Goal: Use online tool/utility: Utilize a website feature to perform a specific function

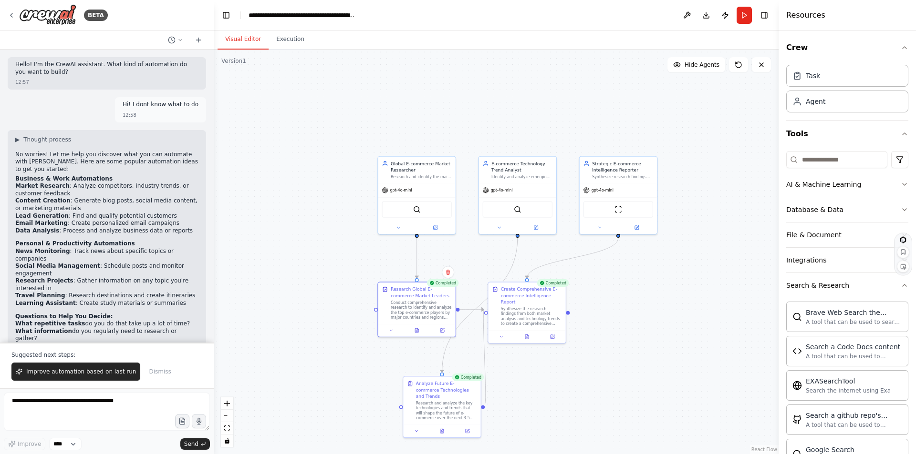
drag, startPoint x: 0, startPoint y: 0, endPoint x: 507, endPoint y: 111, distance: 518.9
click at [507, 111] on div ".deletable-edge-delete-btn { width: 20px; height: 20px; border: 0px solid #ffff…" at bounding box center [496, 252] width 565 height 405
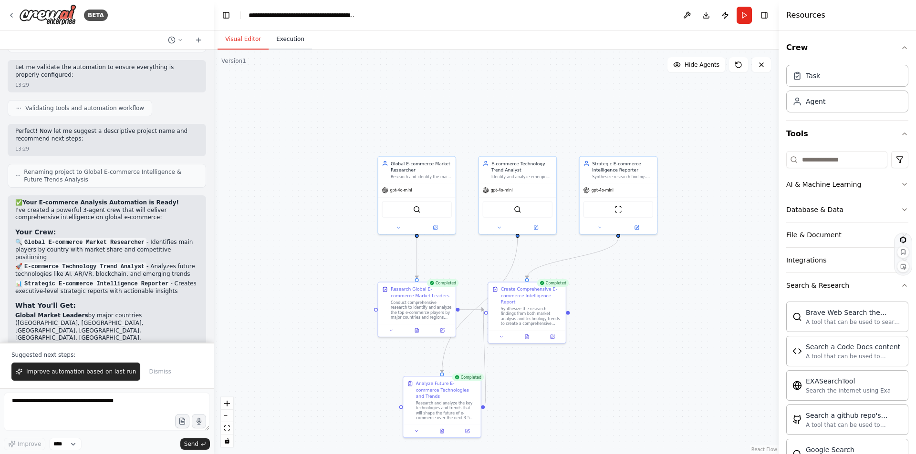
click at [284, 41] on button "Execution" at bounding box center [289, 40] width 43 height 20
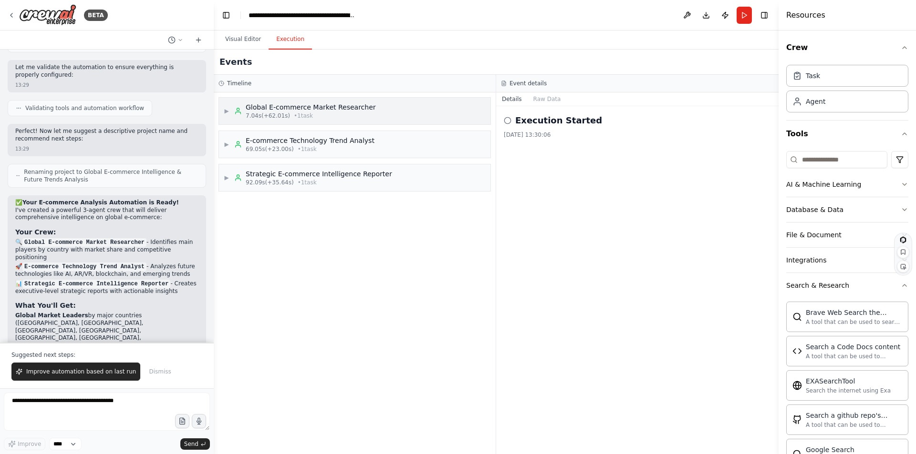
click at [272, 106] on div "Global E-commerce Market Researcher" at bounding box center [311, 108] width 130 height 10
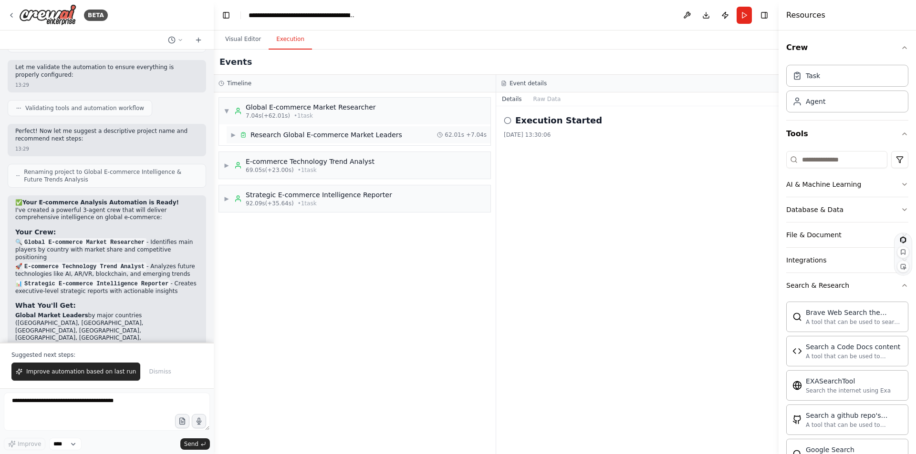
click at [265, 131] on div "Research Global E-commerce Market Leaders" at bounding box center [326, 135] width 152 height 10
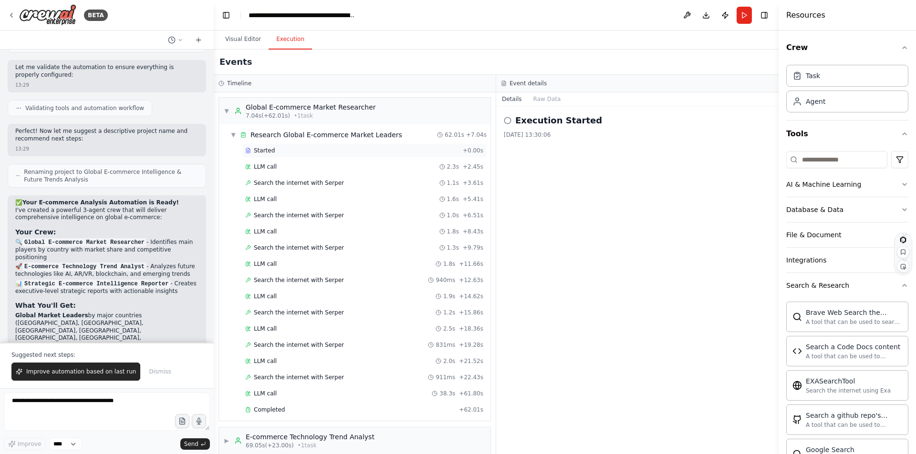
click at [262, 148] on span "Started" at bounding box center [264, 151] width 21 height 8
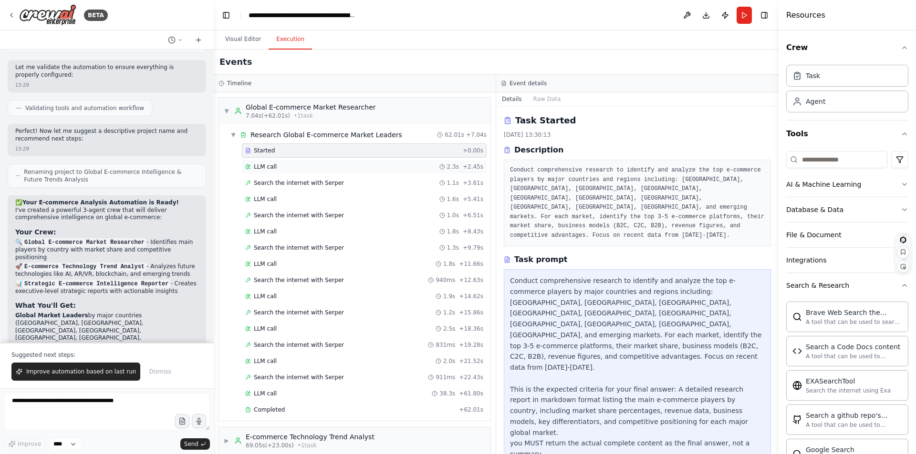
click at [260, 167] on span "LLM call" at bounding box center [265, 167] width 23 height 8
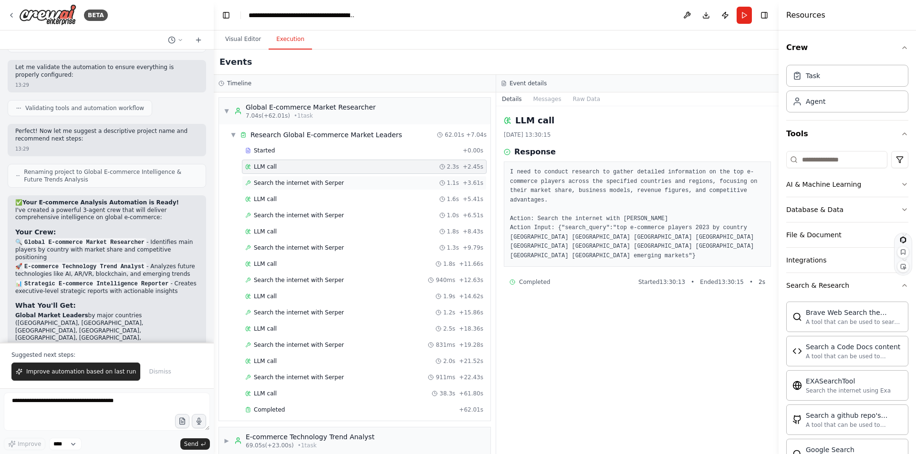
click at [257, 183] on span "Search the internet with Serper" at bounding box center [299, 183] width 90 height 8
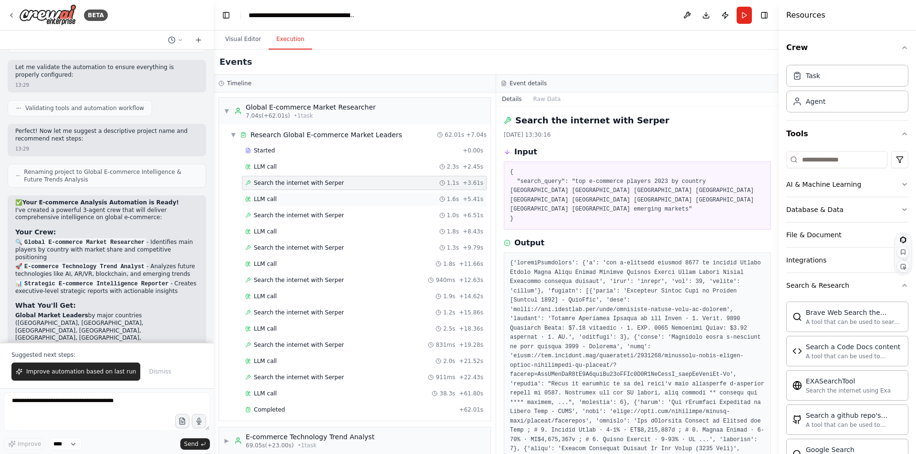
click at [263, 198] on span "LLM call" at bounding box center [265, 200] width 23 height 8
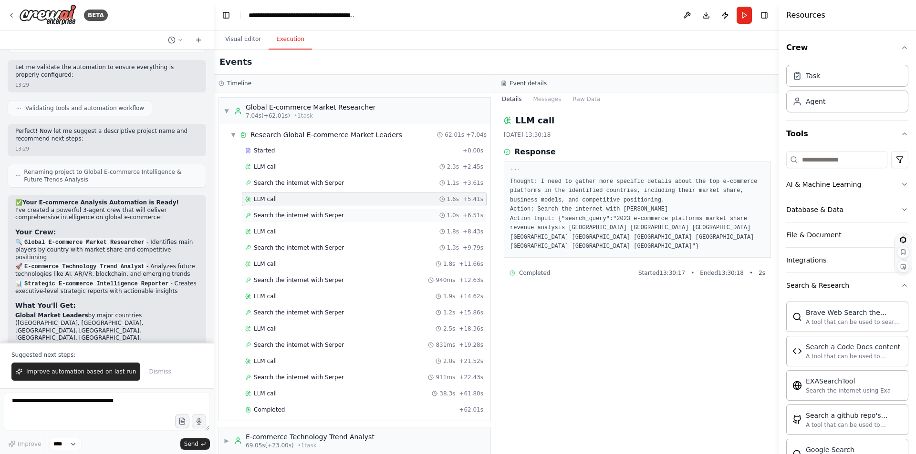
click at [269, 215] on span "Search the internet with Serper" at bounding box center [299, 216] width 90 height 8
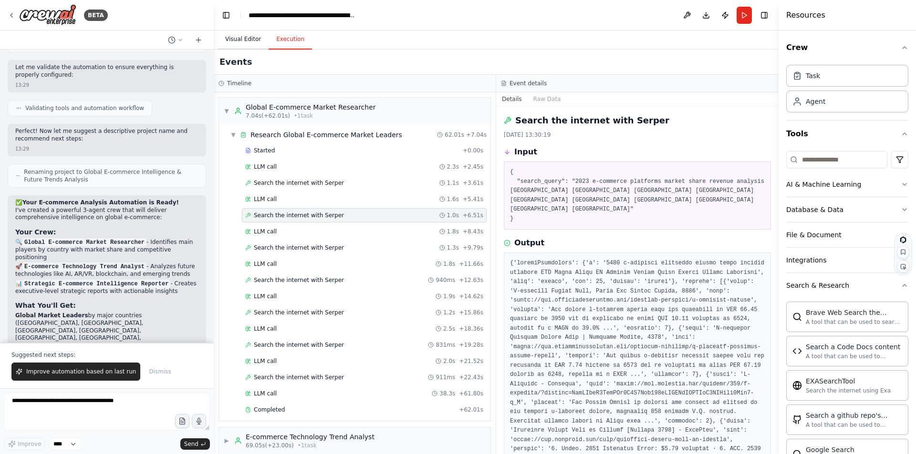
click at [243, 37] on button "Visual Editor" at bounding box center [242, 40] width 51 height 20
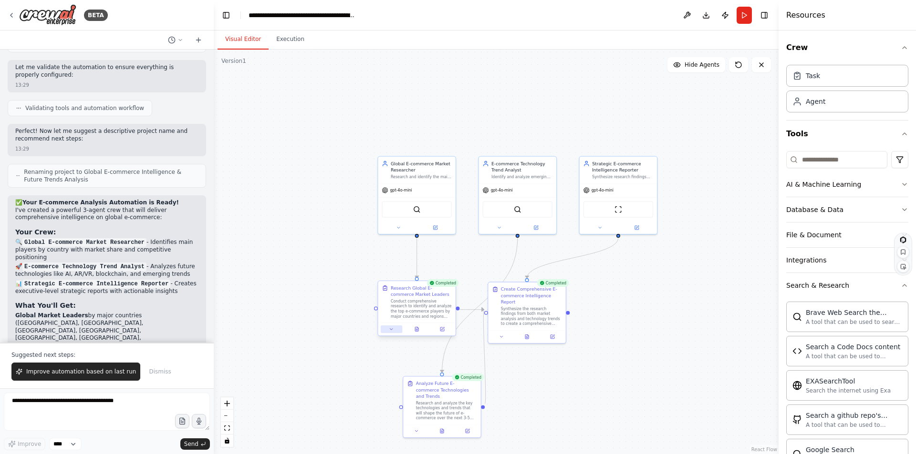
click at [388, 330] on button at bounding box center [391, 330] width 21 height 8
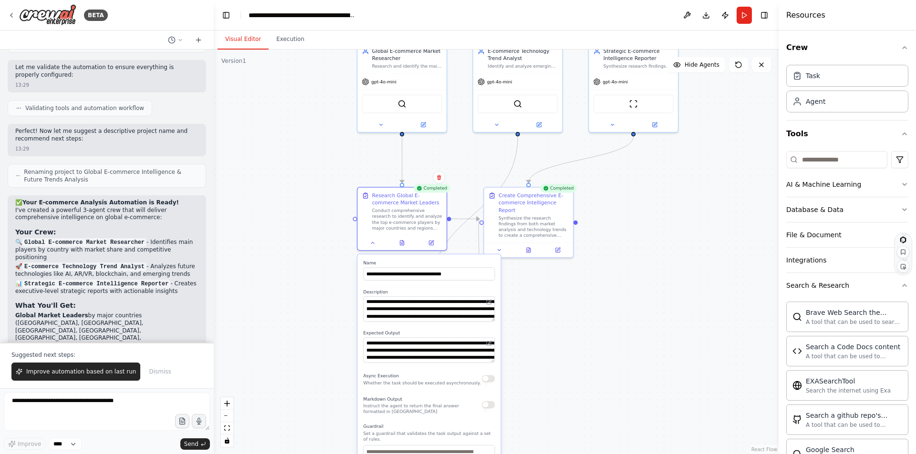
drag, startPoint x: 683, startPoint y: 360, endPoint x: 656, endPoint y: 271, distance: 92.8
click at [656, 271] on div ".deletable-edge-delete-btn { width: 20px; height: 20px; border: 0px solid #ffff…" at bounding box center [496, 252] width 565 height 405
click at [433, 242] on icon at bounding box center [431, 241] width 4 height 4
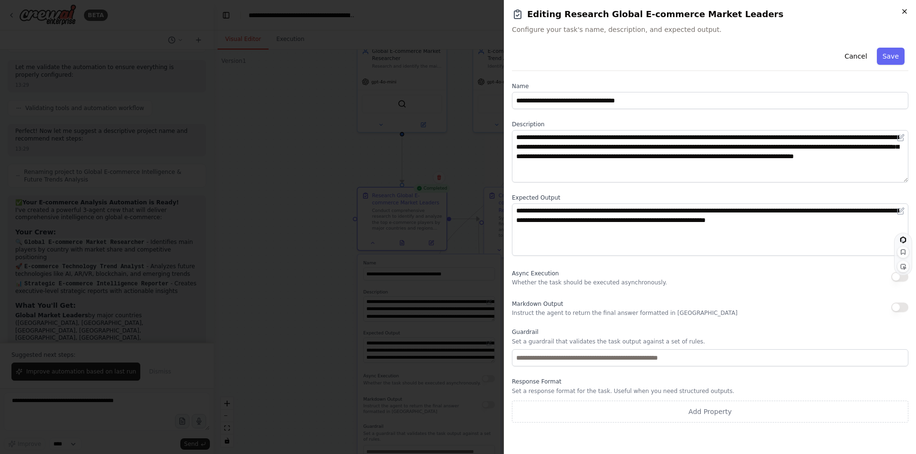
click at [903, 10] on icon "button" at bounding box center [904, 12] width 4 height 4
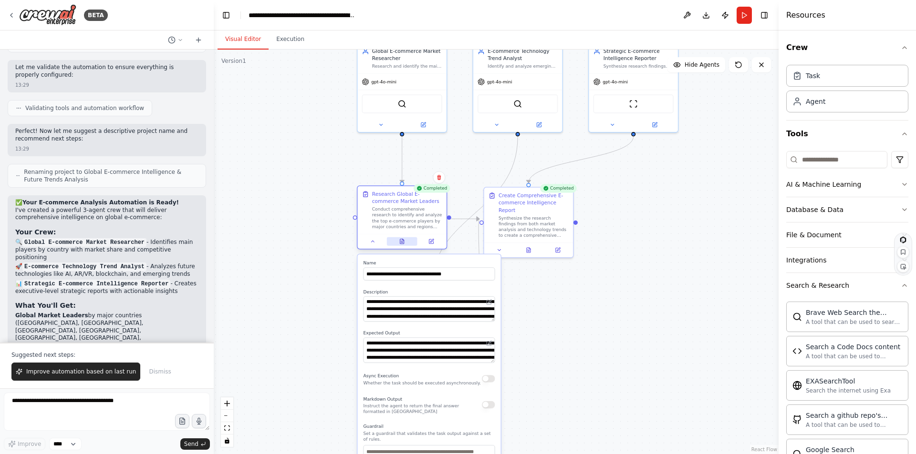
click at [398, 241] on button at bounding box center [402, 241] width 31 height 9
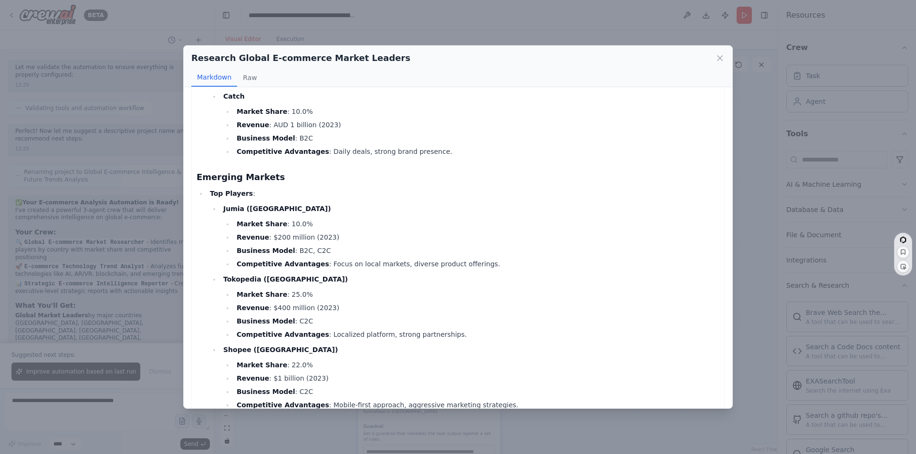
scroll to position [2383, 0]
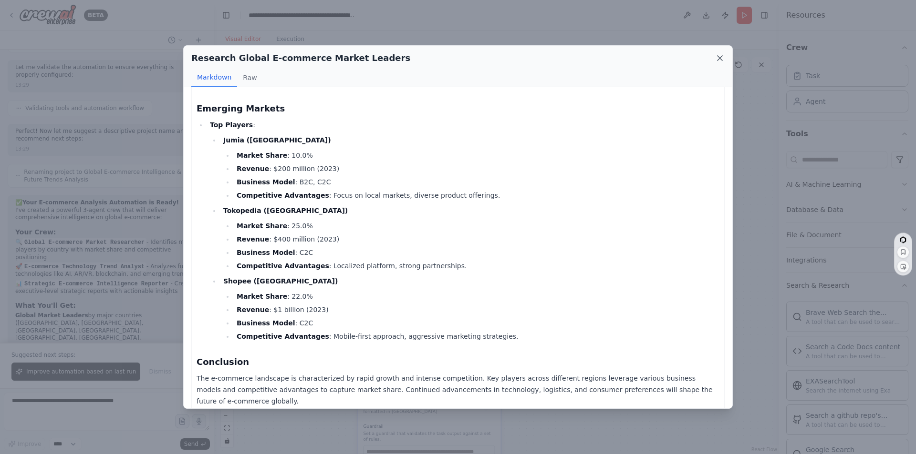
click at [718, 58] on icon at bounding box center [720, 58] width 10 height 10
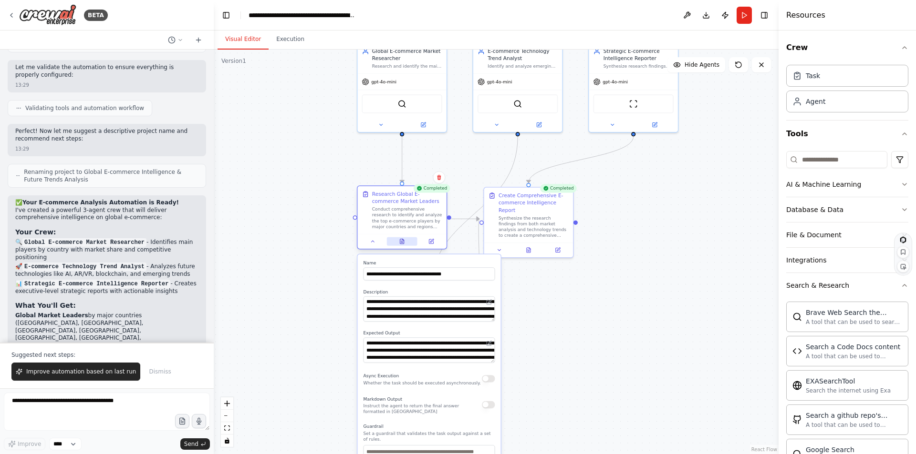
click at [403, 242] on icon at bounding box center [402, 242] width 2 height 0
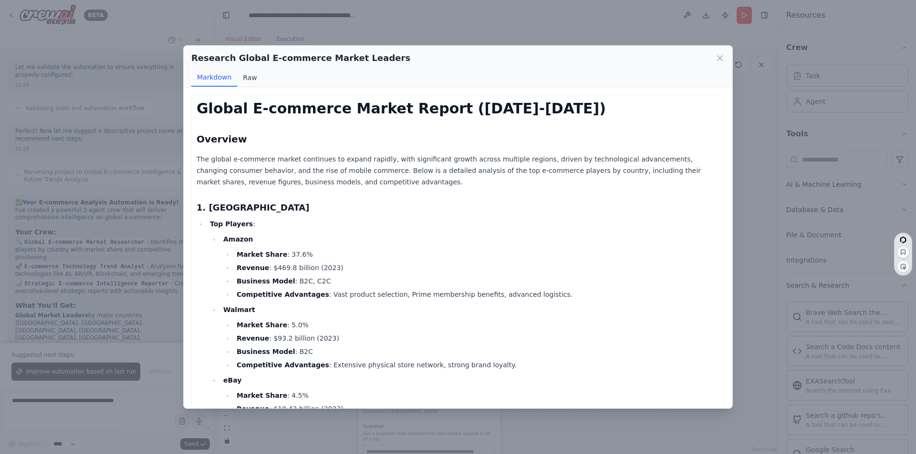
click at [254, 77] on button "Raw" at bounding box center [249, 78] width 25 height 18
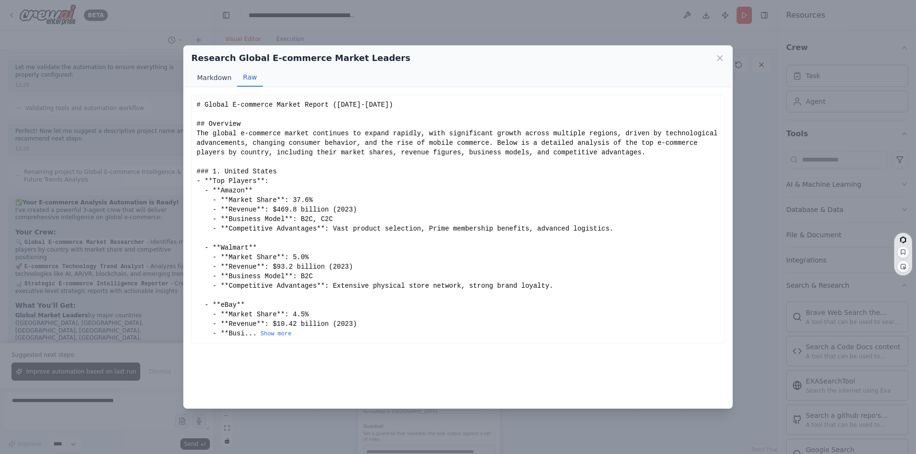
click at [222, 79] on button "Markdown" at bounding box center [214, 78] width 46 height 18
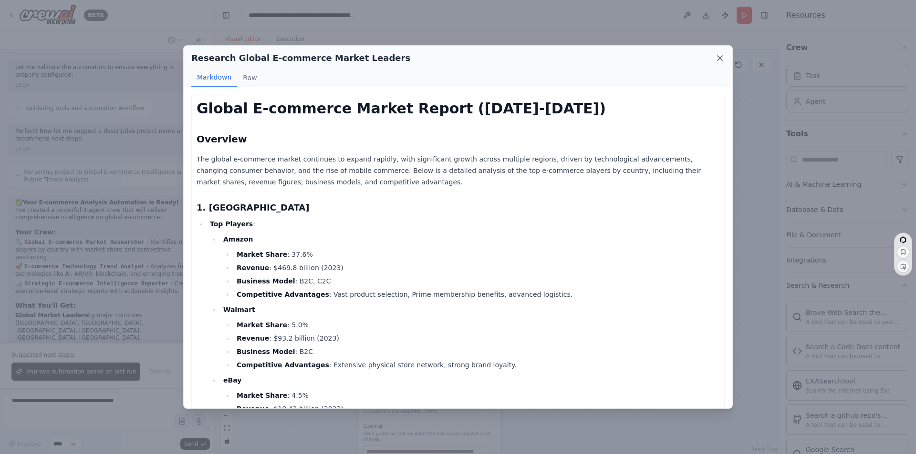
click at [719, 56] on icon at bounding box center [720, 58] width 10 height 10
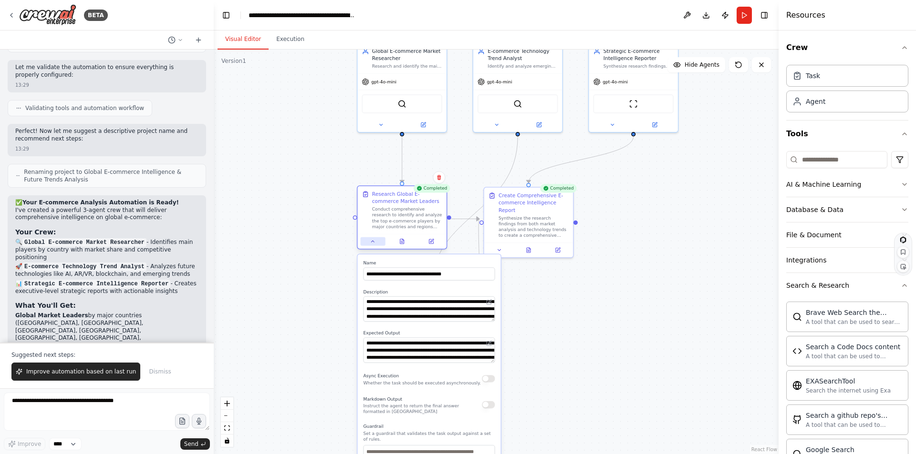
click at [367, 242] on button at bounding box center [373, 241] width 25 height 9
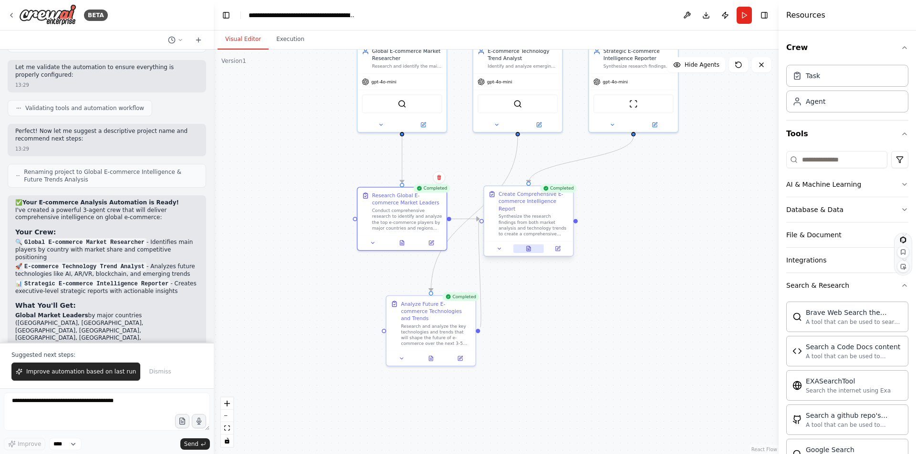
click at [530, 247] on icon at bounding box center [529, 247] width 1 height 1
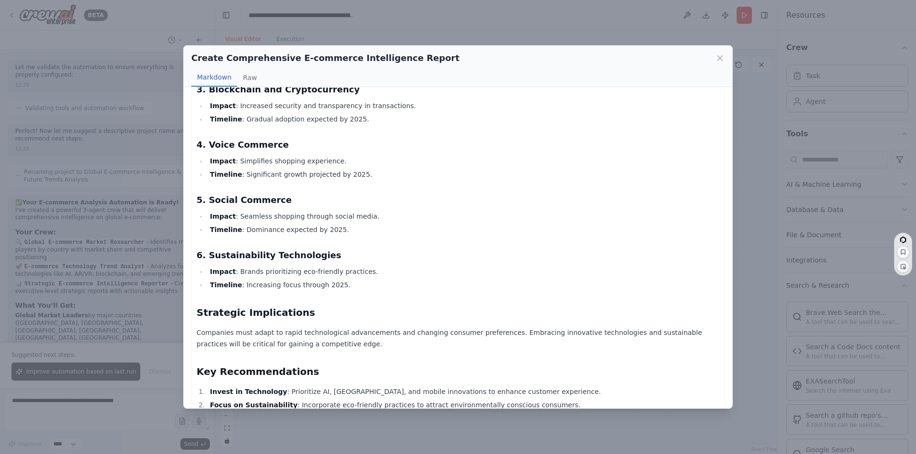
scroll to position [895, 0]
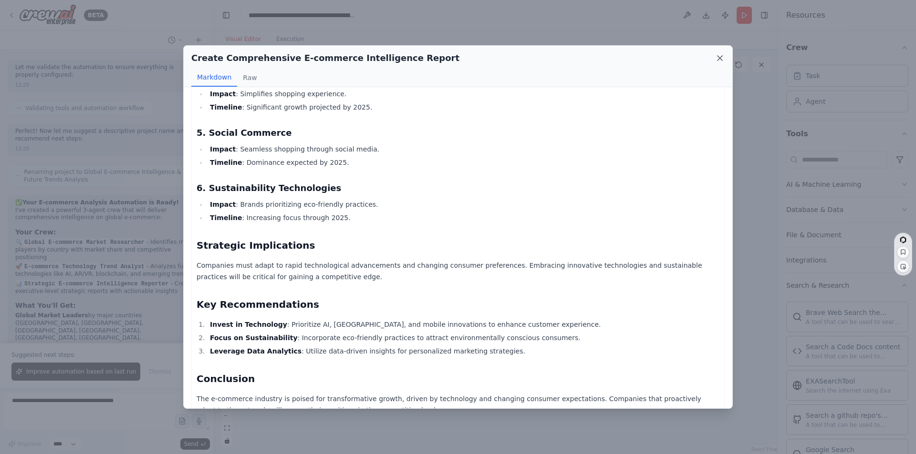
click at [722, 57] on icon at bounding box center [720, 58] width 10 height 10
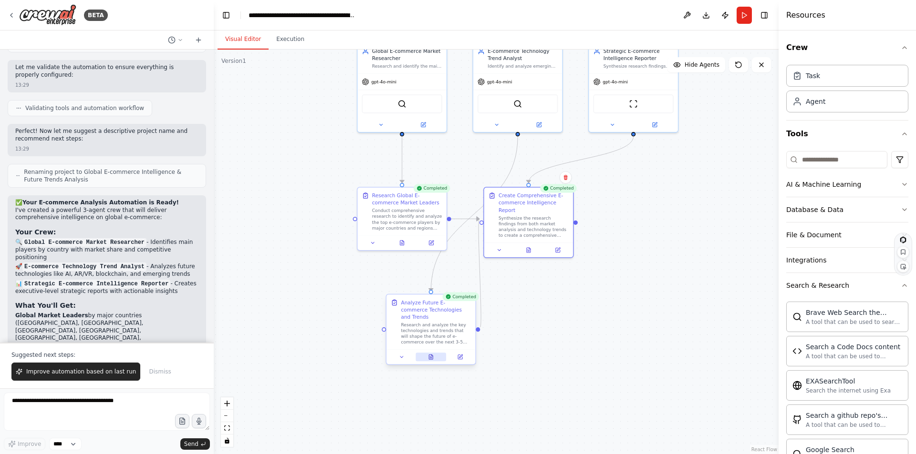
click at [432, 355] on icon at bounding box center [431, 355] width 1 height 1
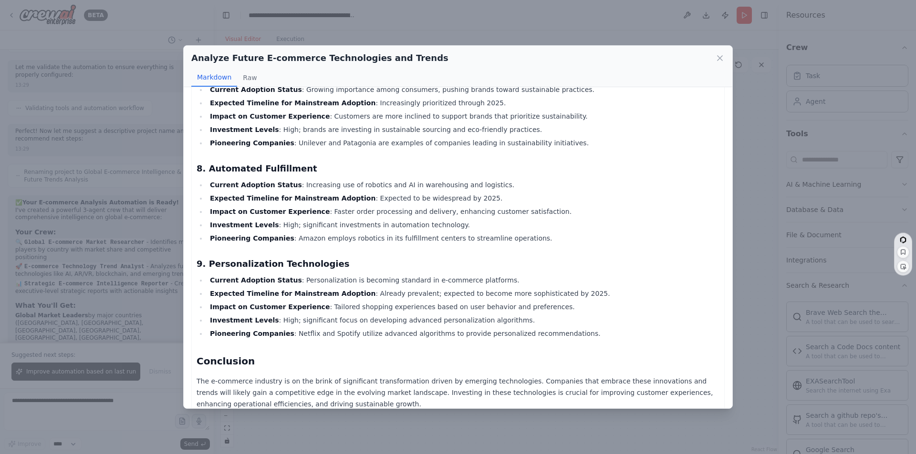
scroll to position [721, 0]
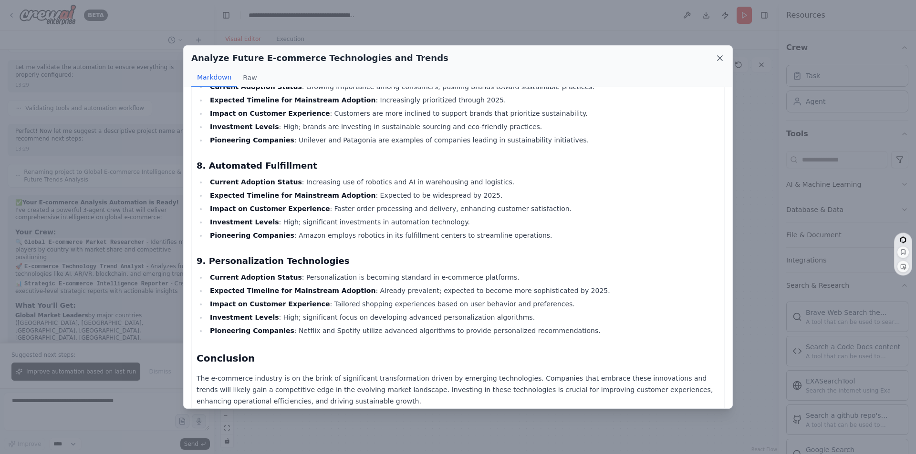
click at [718, 55] on icon at bounding box center [720, 58] width 10 height 10
